Goal: Check status

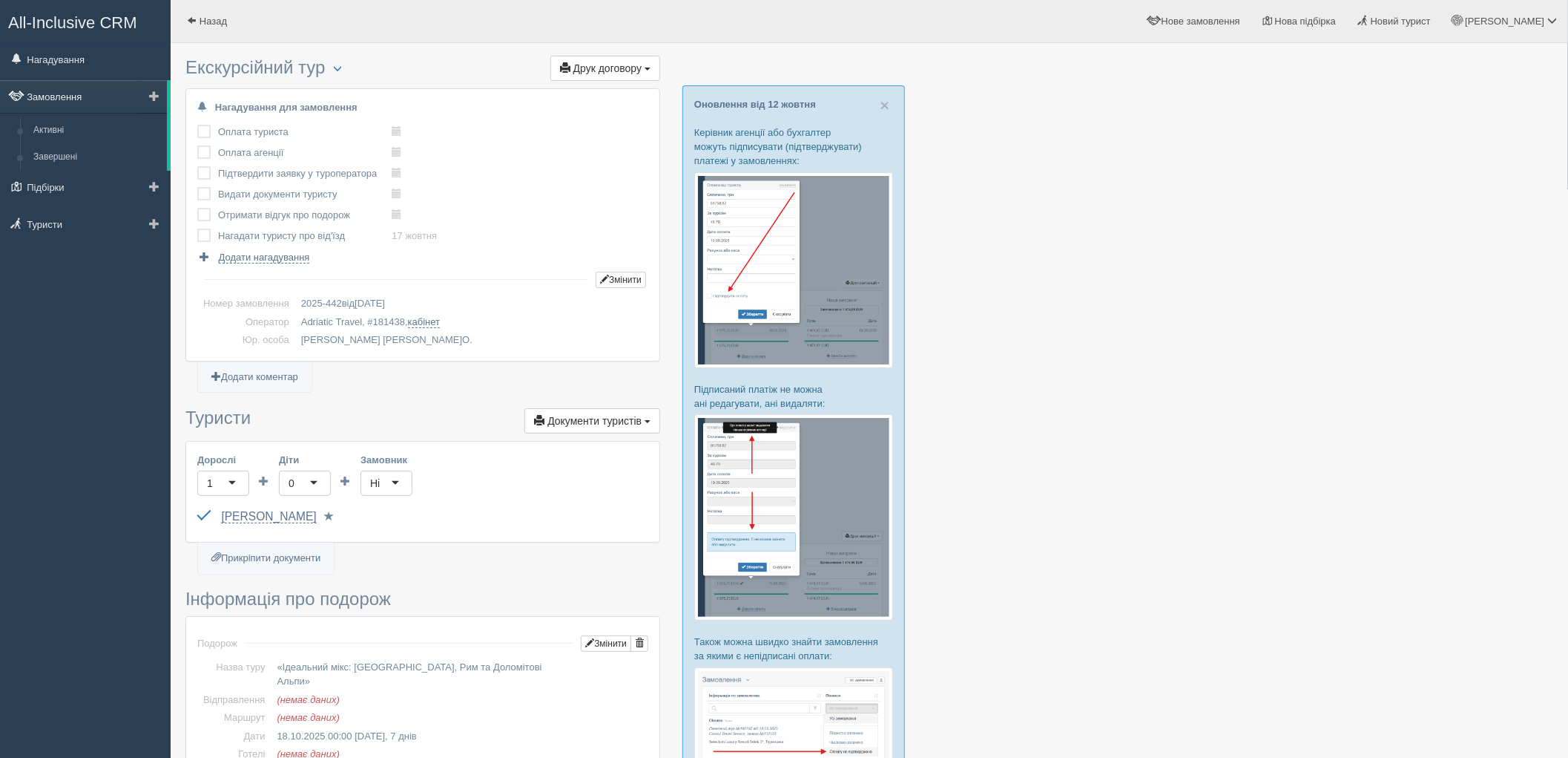
click at [40, 92] on link "Замовлення" at bounding box center [83, 97] width 167 height 33
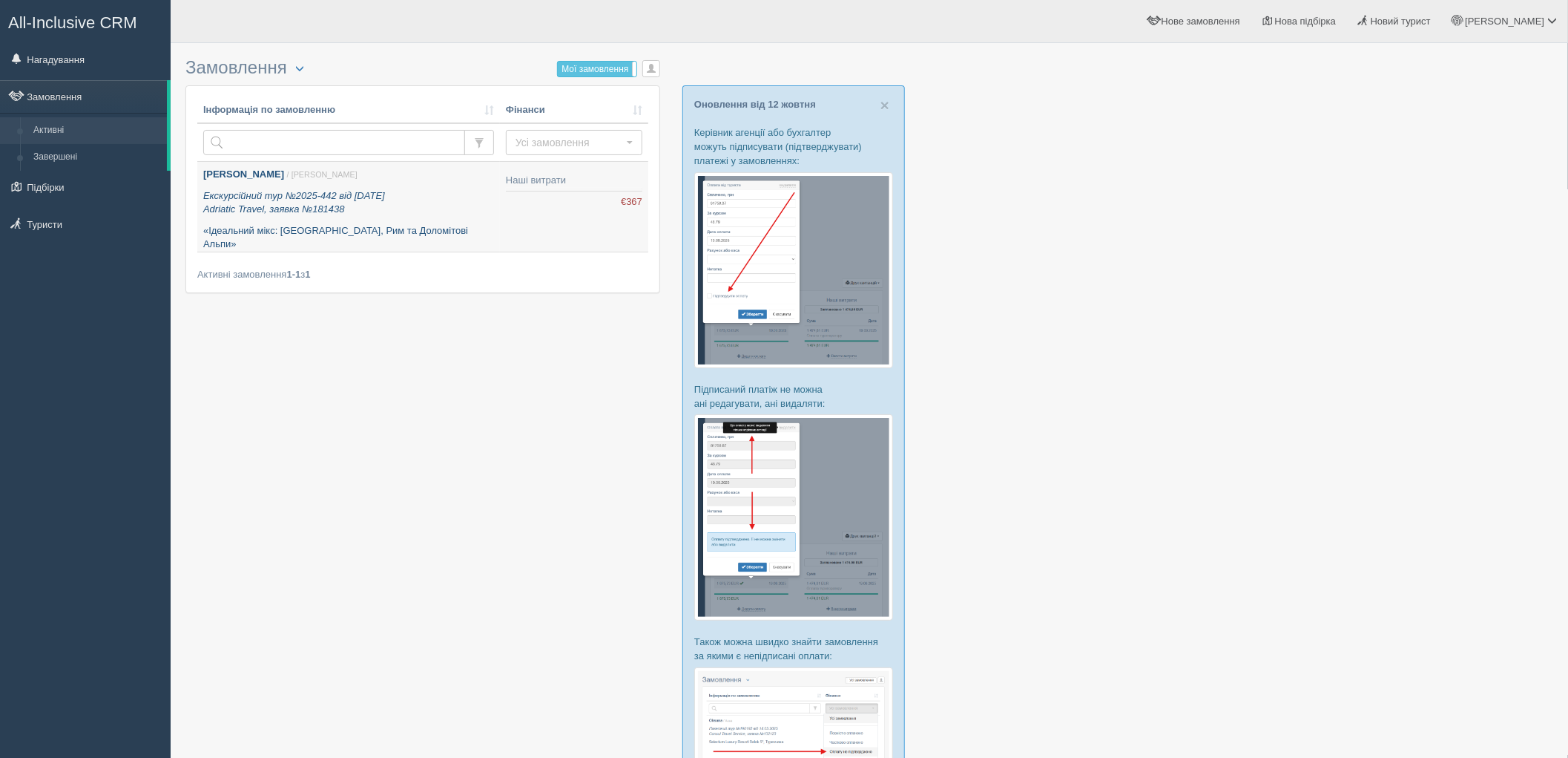
click at [484, 208] on p "Екскурсійний тур №2025-442 від 13.10.2025 Adriatic Travel, заявка №181438" at bounding box center [349, 202] width 291 height 27
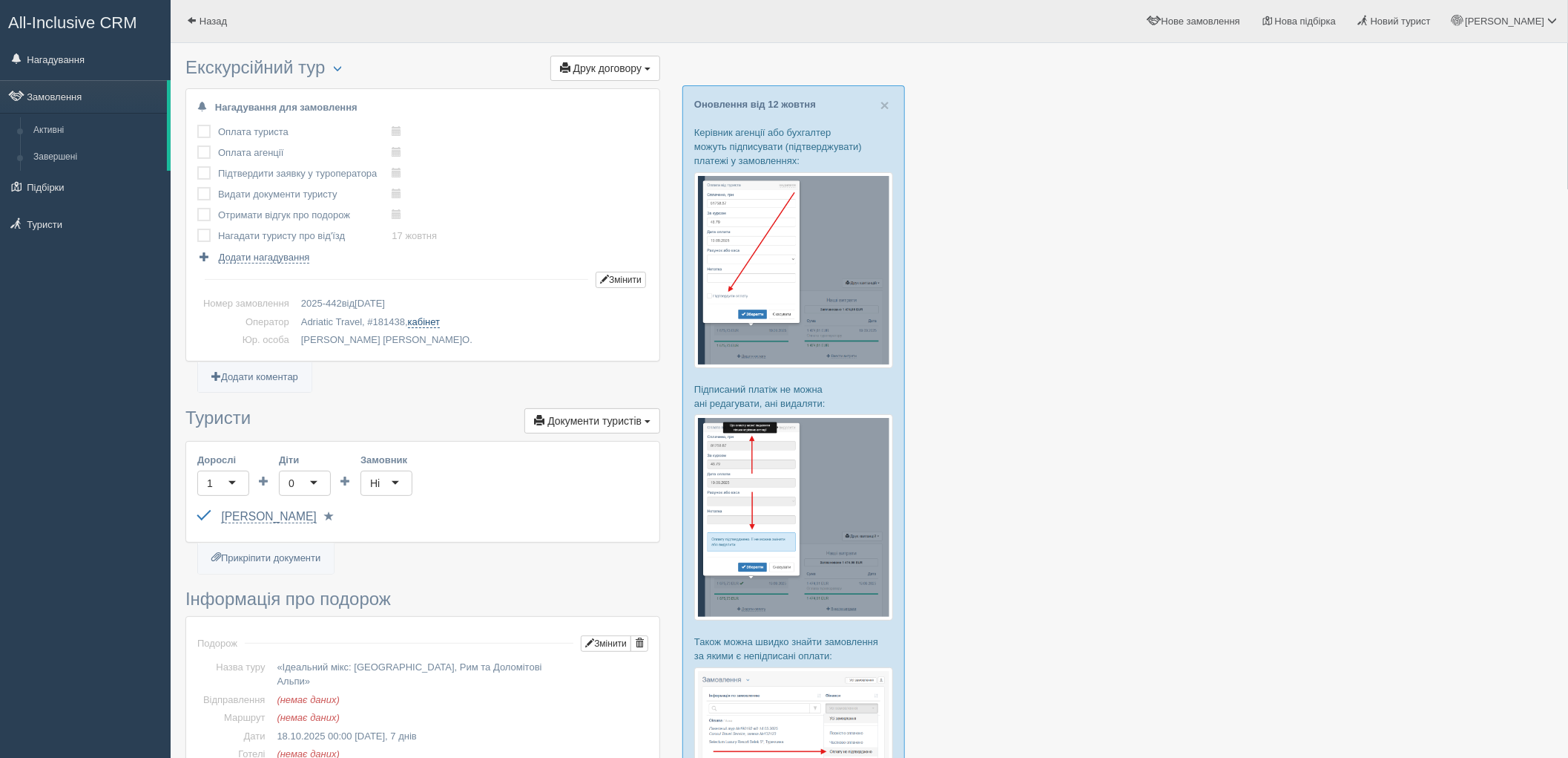
click at [431, 325] on link "кабінет" at bounding box center [424, 322] width 32 height 12
click at [72, 182] on link "Підбірки" at bounding box center [85, 187] width 171 height 33
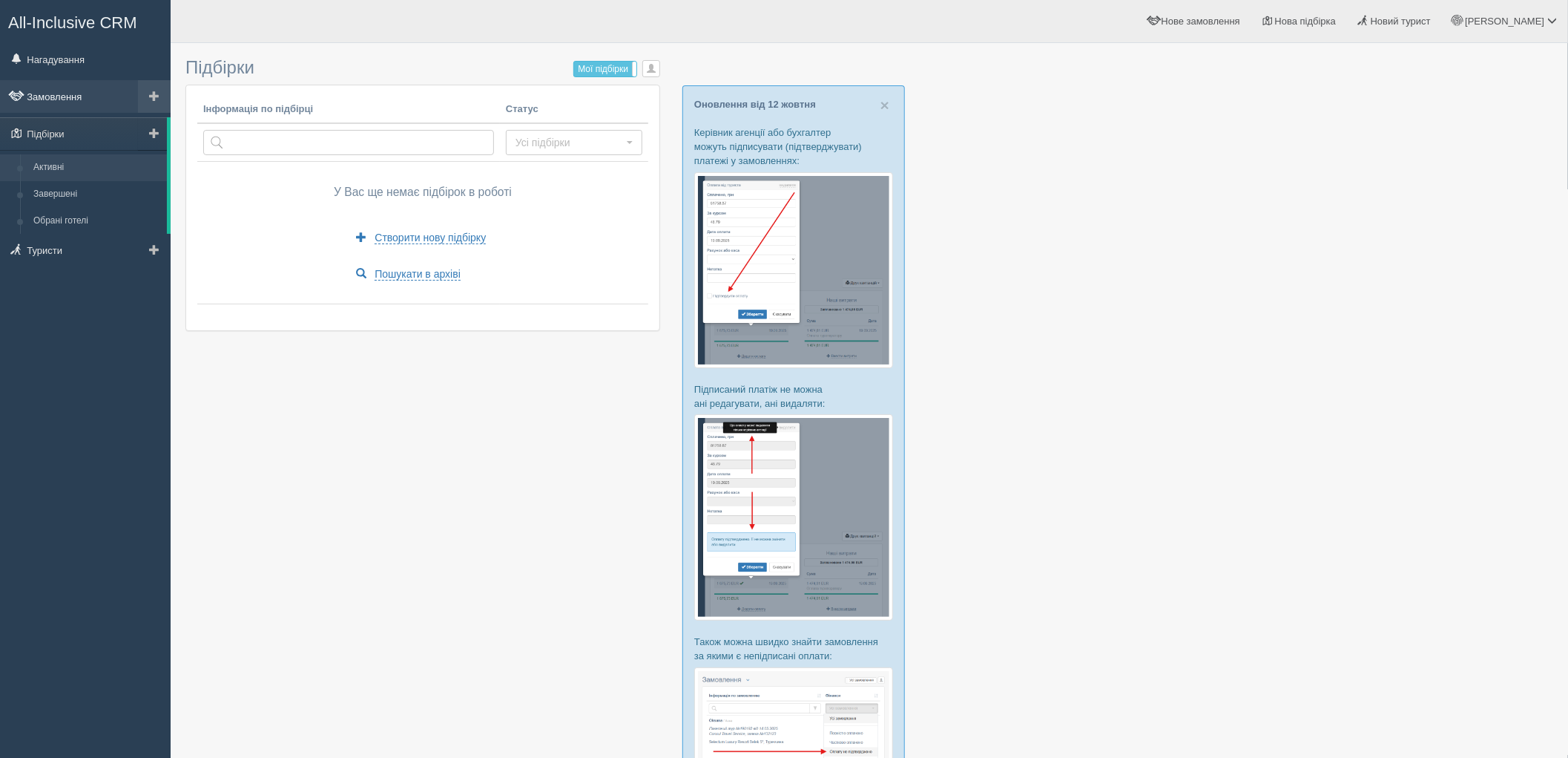
click at [77, 98] on link "Замовлення" at bounding box center [85, 97] width 171 height 33
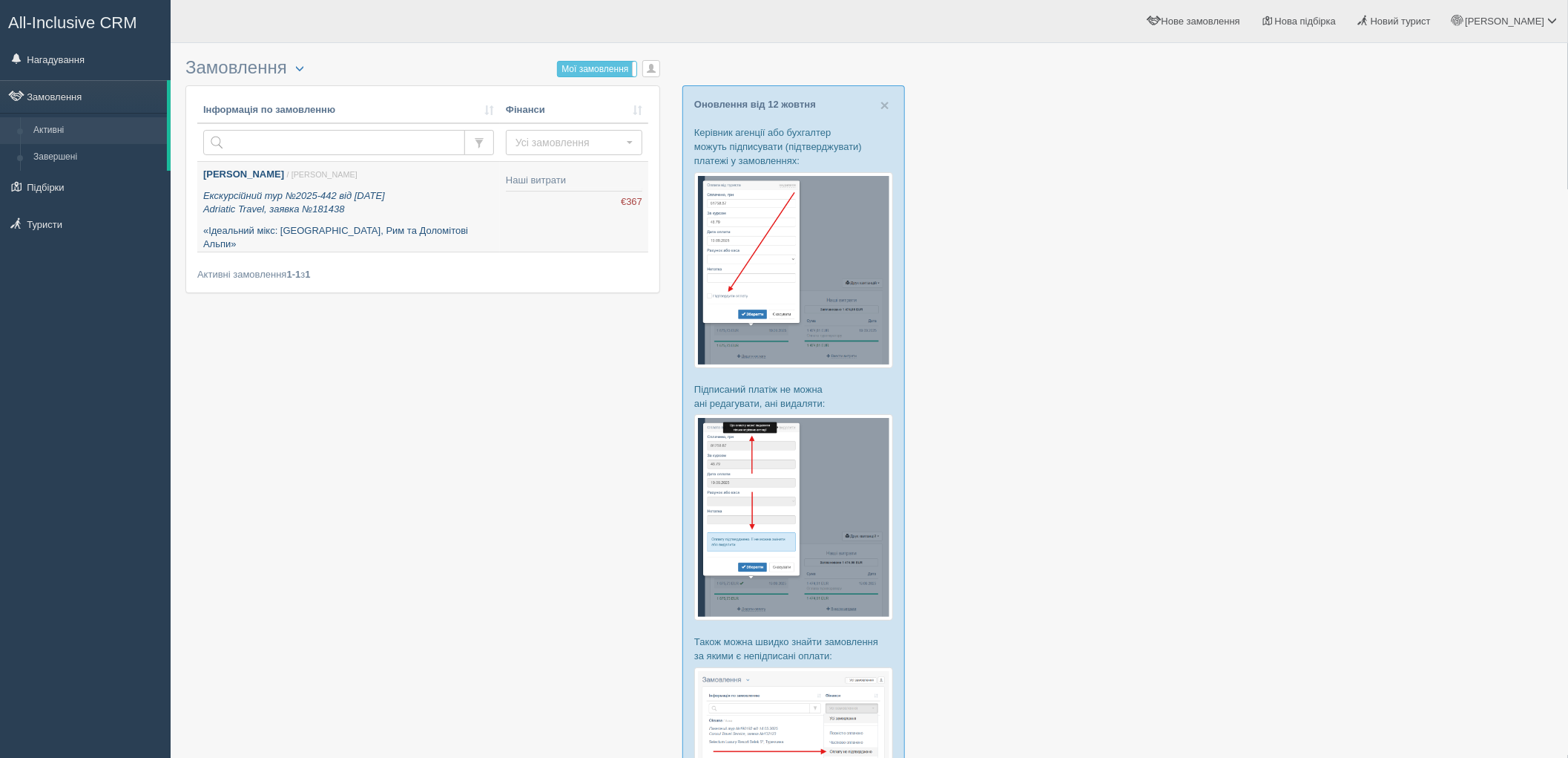
click at [451, 195] on p "Екскурсійний тур №2025-442 від [DATE] Adriatic Travel, заявка №181438" at bounding box center [349, 202] width 291 height 27
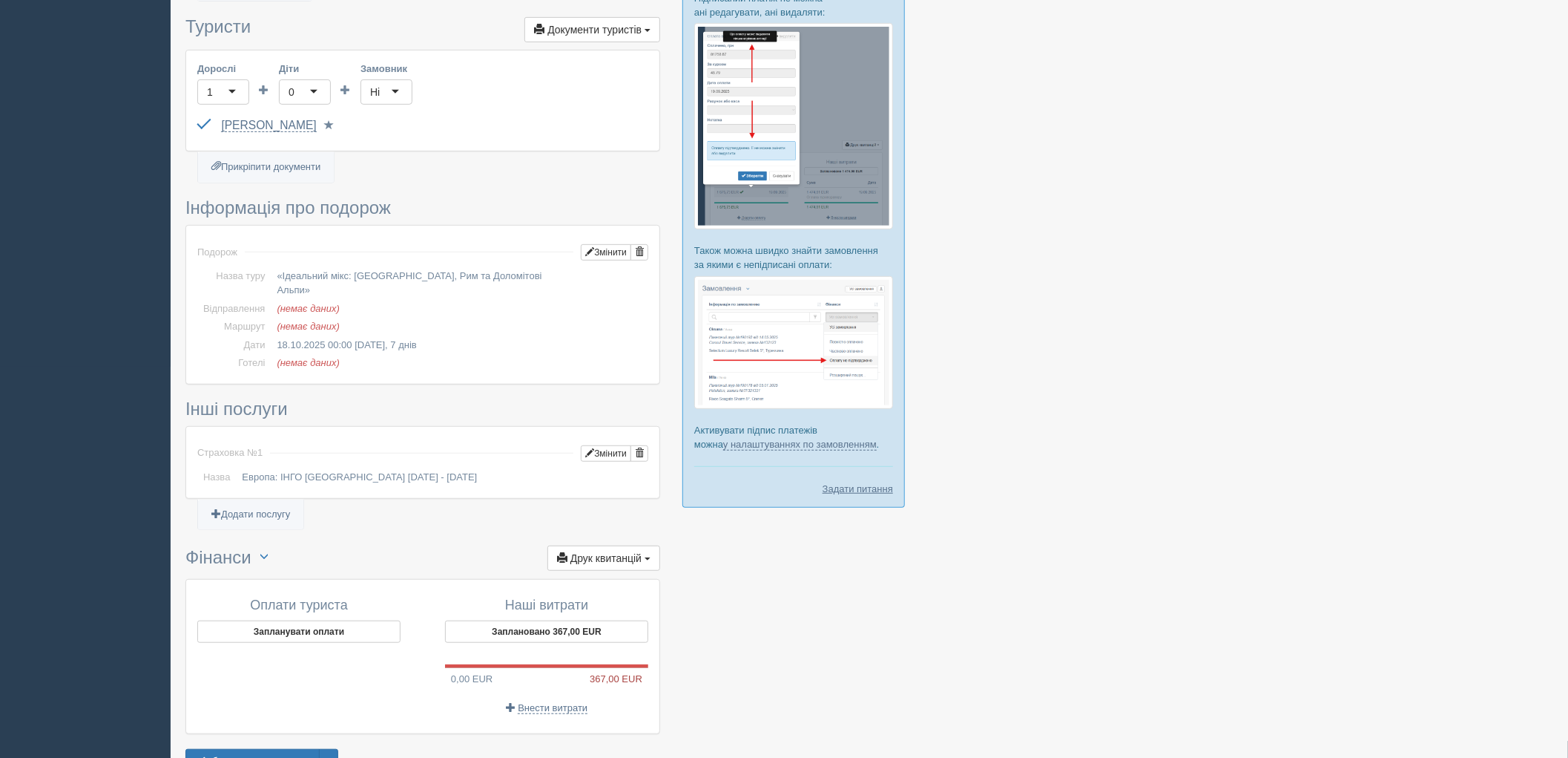
scroll to position [470, 0]
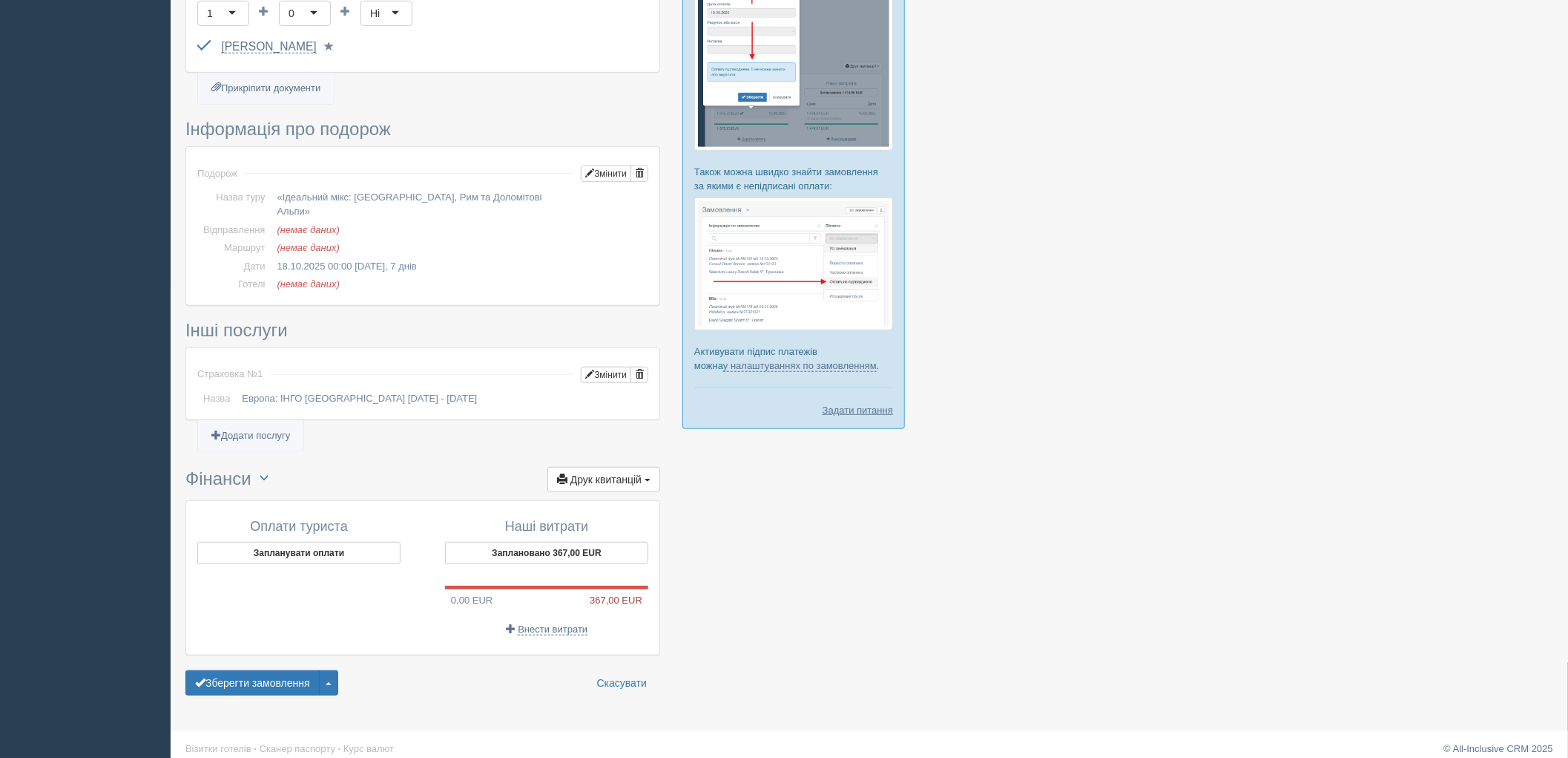
drag, startPoint x: 1219, startPoint y: 563, endPoint x: 1239, endPoint y: 563, distance: 20.0
click at [1220, 563] on div at bounding box center [869, 142] width 1368 height 1122
